Goal: Obtain resource: Obtain resource

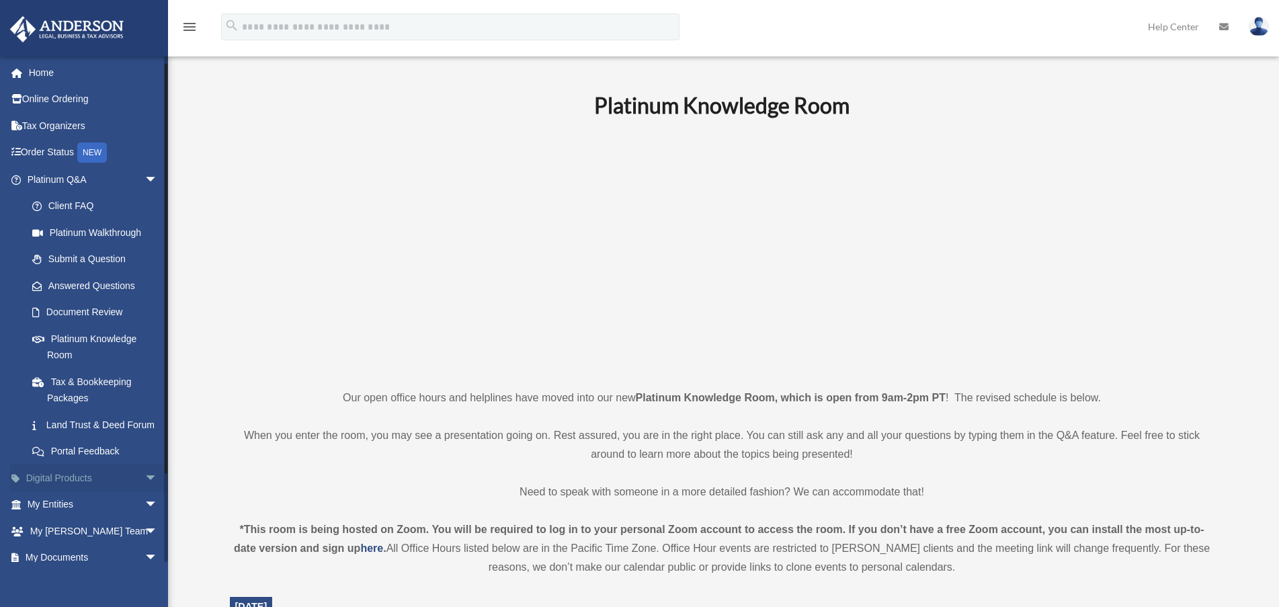
scroll to position [108, 0]
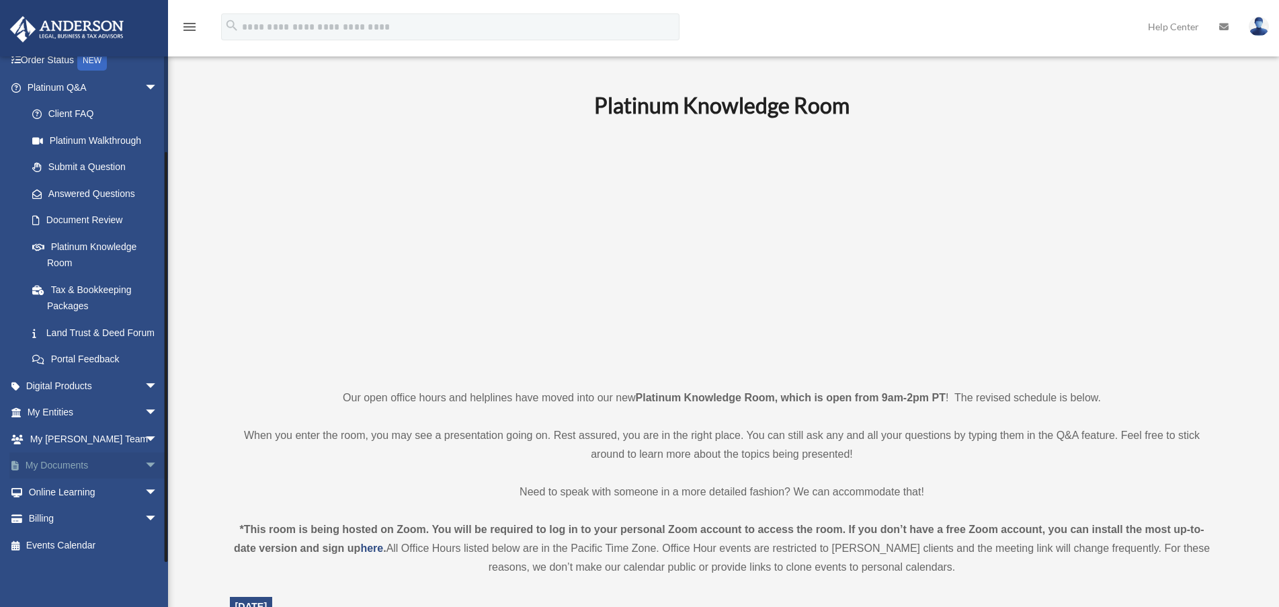
click at [145, 468] on span "arrow_drop_down" at bounding box center [158, 466] width 27 height 28
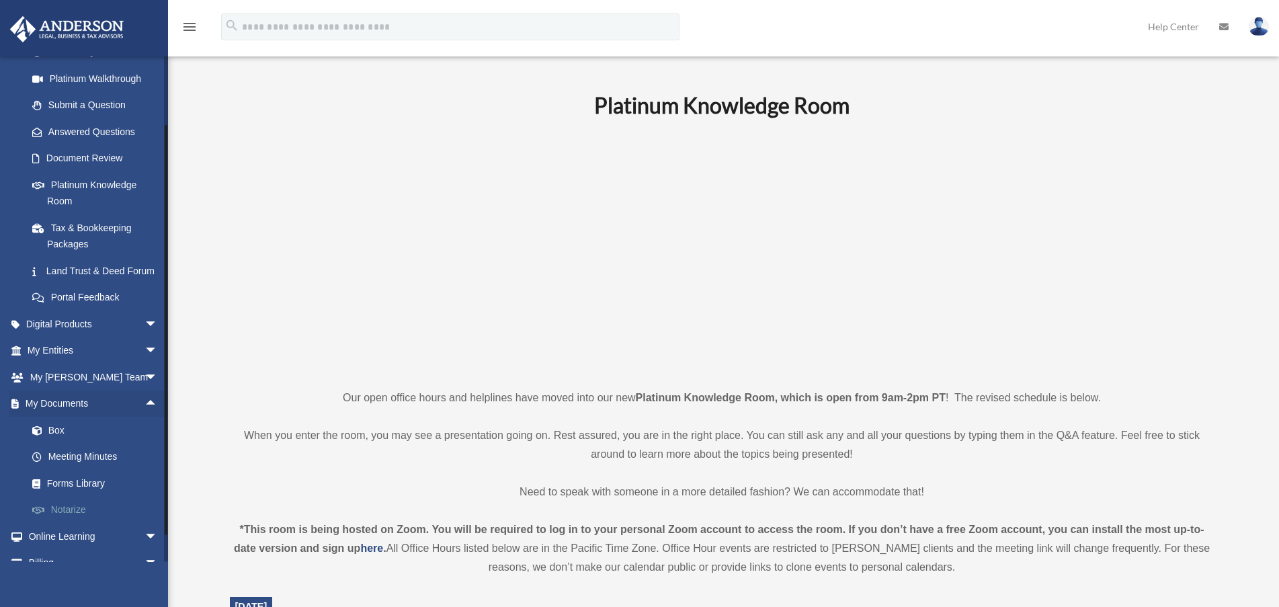
scroll to position [175, 0]
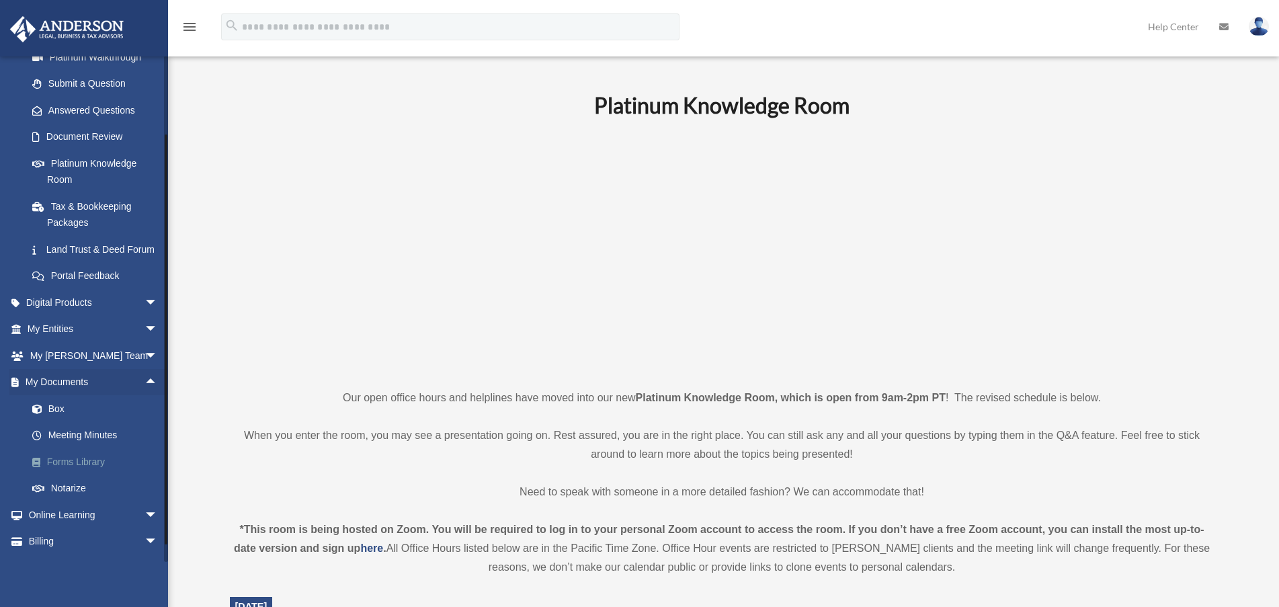
click at [77, 475] on link "Forms Library" at bounding box center [98, 461] width 159 height 27
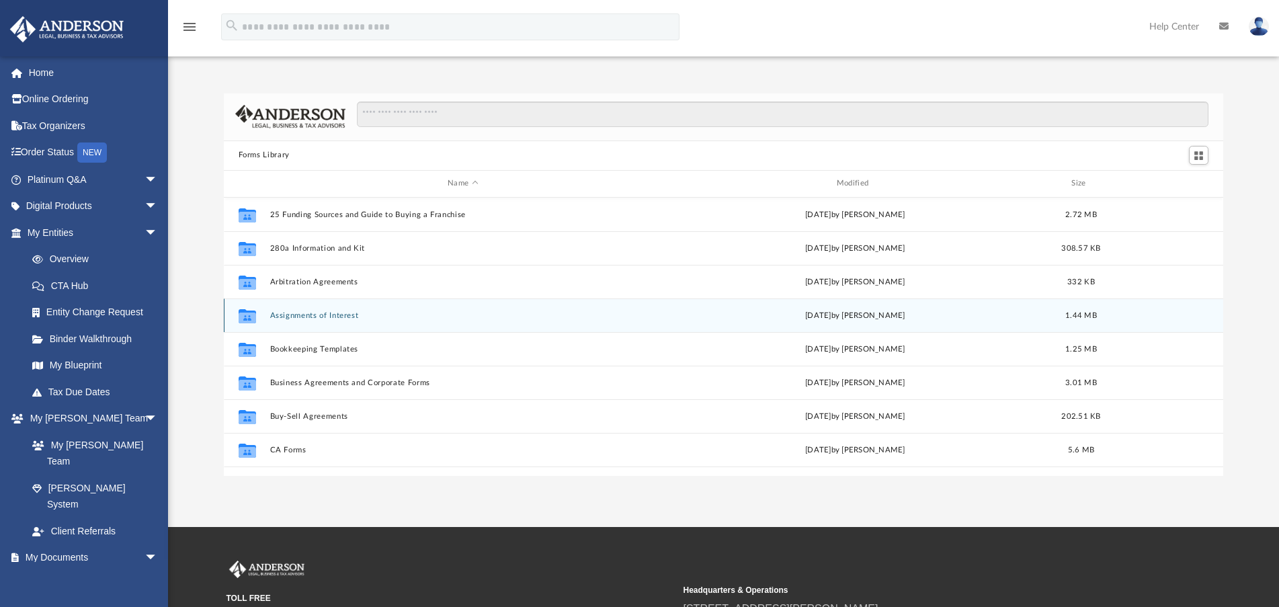
scroll to position [296, 990]
click at [340, 319] on button "Assignments of Interest" at bounding box center [463, 315] width 387 height 9
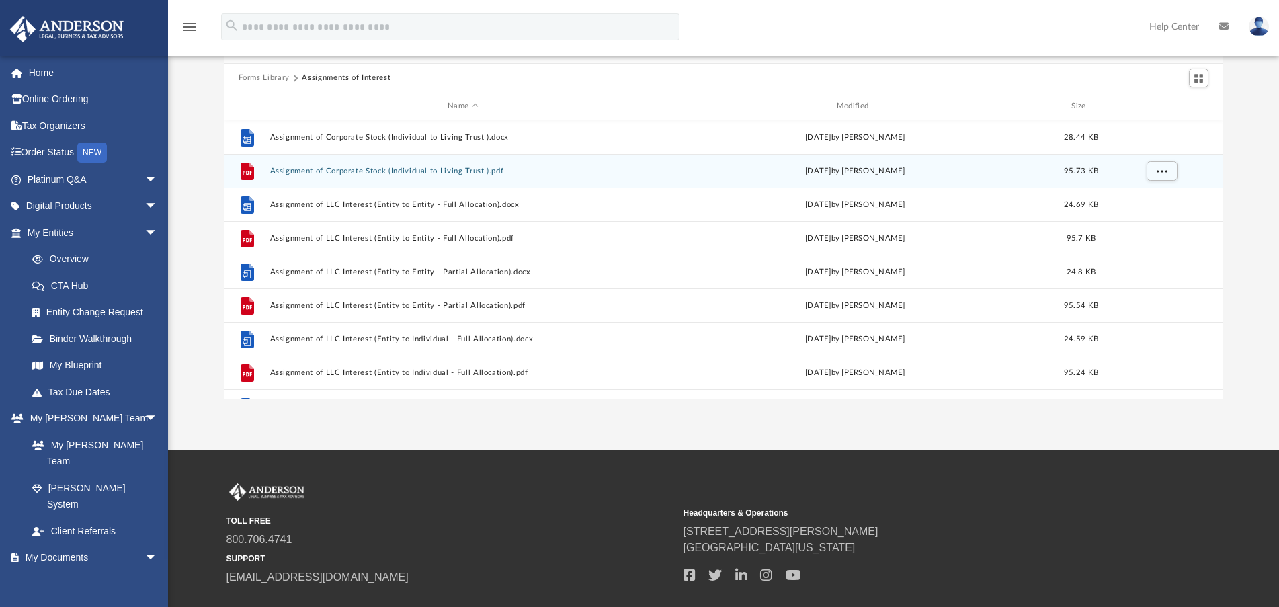
scroll to position [0, 0]
